Goal: Task Accomplishment & Management: Manage account settings

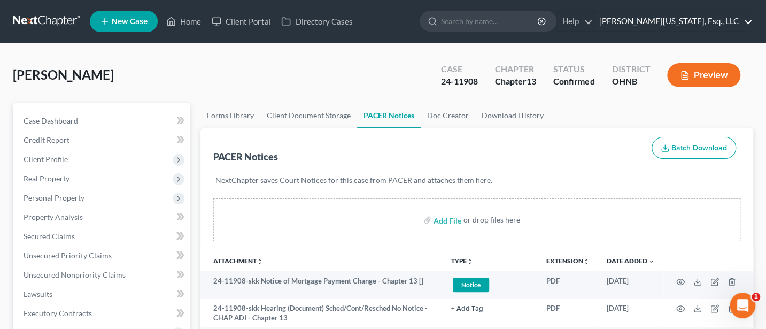
click at [699, 27] on link "Jann C. Washington, Esq., LLC" at bounding box center [673, 21] width 159 height 19
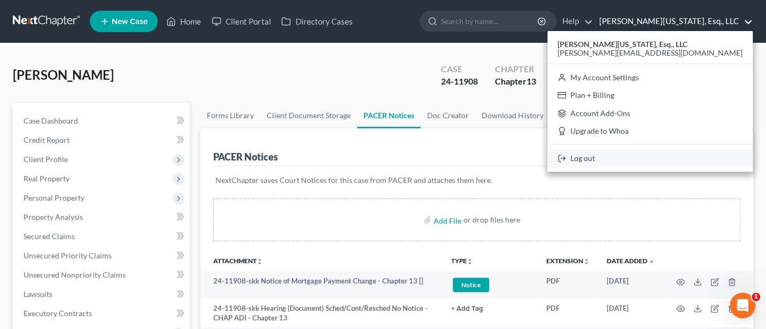
click at [682, 159] on link "Log out" at bounding box center [649, 158] width 205 height 18
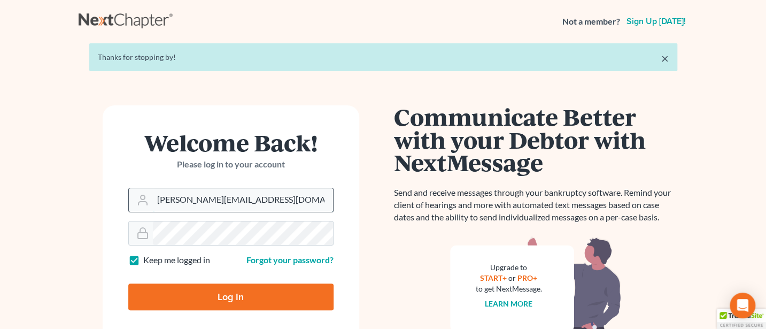
click at [268, 200] on input "[PERSON_NAME][EMAIL_ADDRESS][DOMAIN_NAME]" at bounding box center [243, 200] width 180 height 24
type input "[PERSON_NAME][EMAIL_ADDRESS][DOMAIN_NAME]"
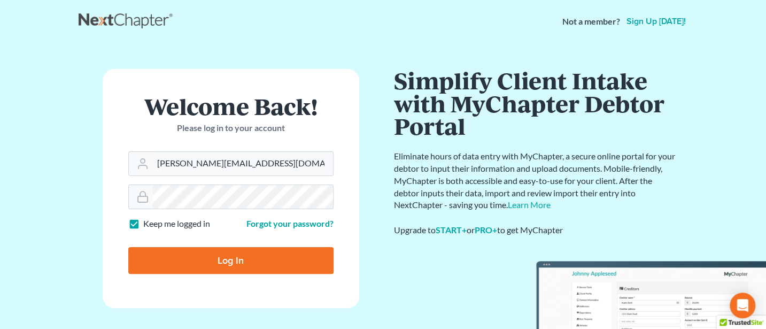
click at [241, 262] on input "Log In" at bounding box center [230, 260] width 205 height 27
type input "Thinking..."
